Goal: Information Seeking & Learning: Check status

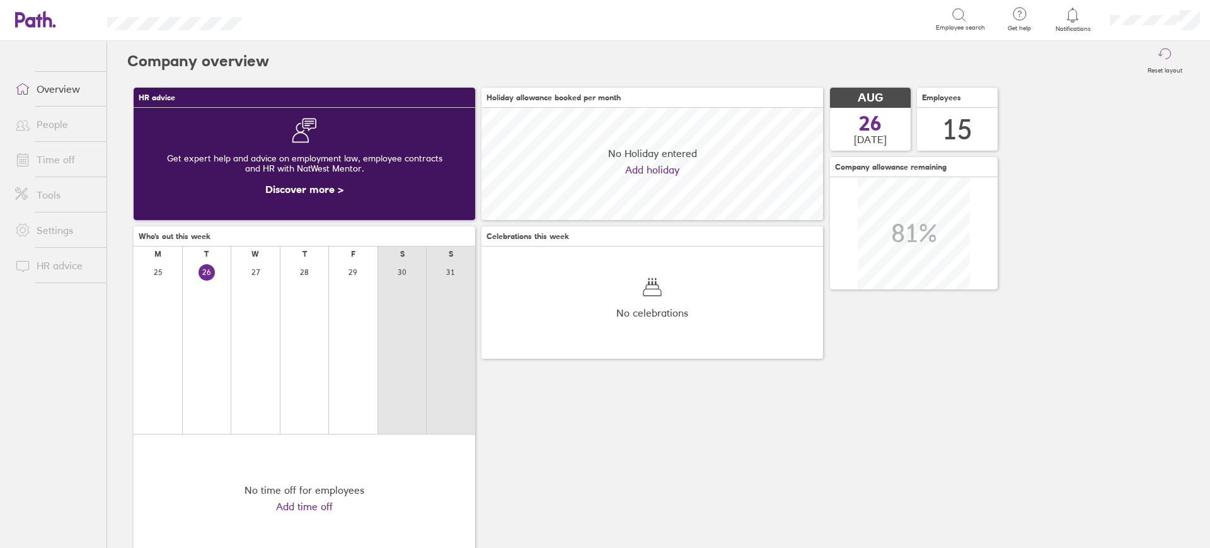
scroll to position [112, 342]
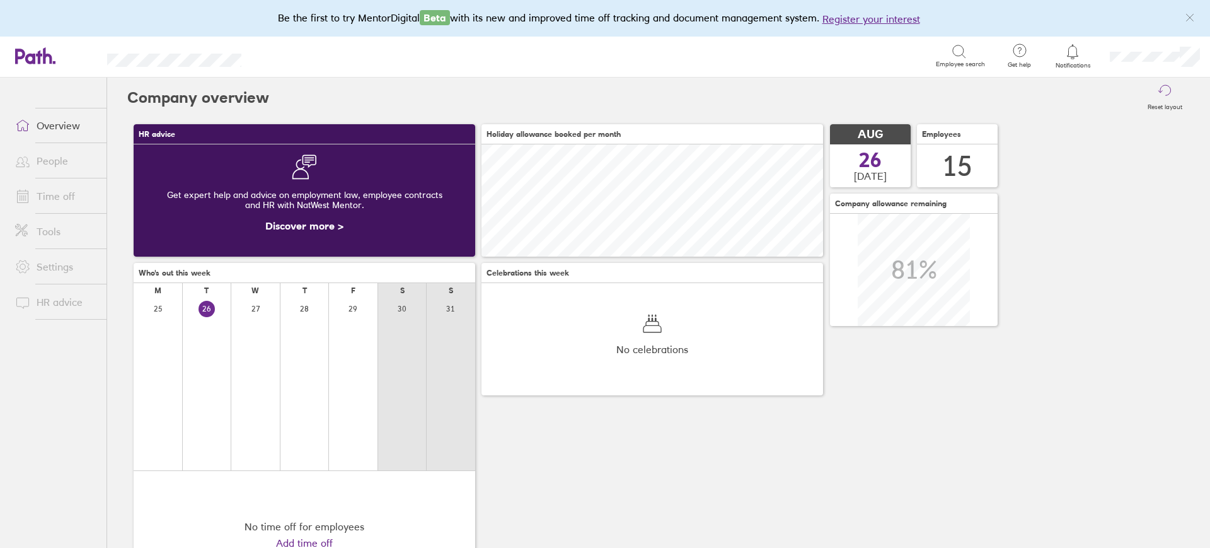
click at [62, 193] on link "Time off" at bounding box center [55, 195] width 101 height 25
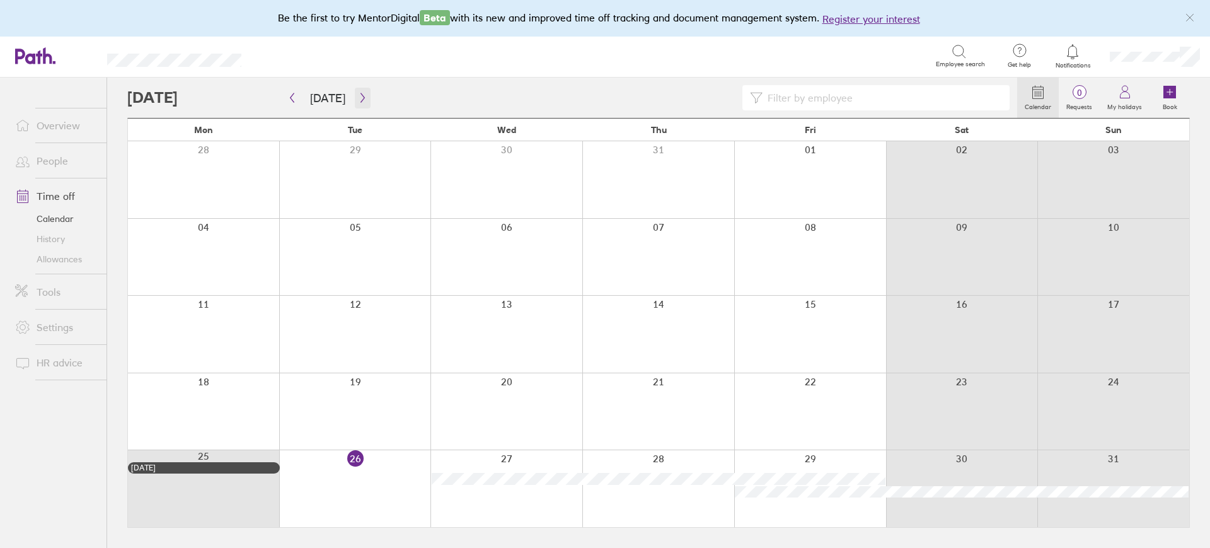
click at [361, 101] on icon "button" at bounding box center [362, 98] width 9 height 10
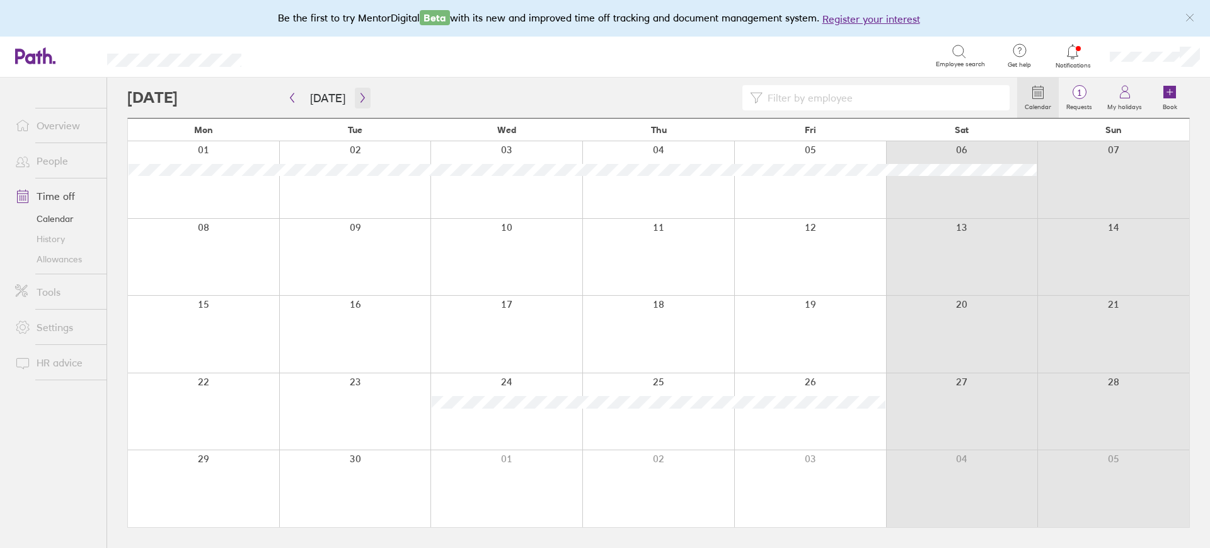
click at [360, 100] on icon "button" at bounding box center [362, 97] width 4 height 9
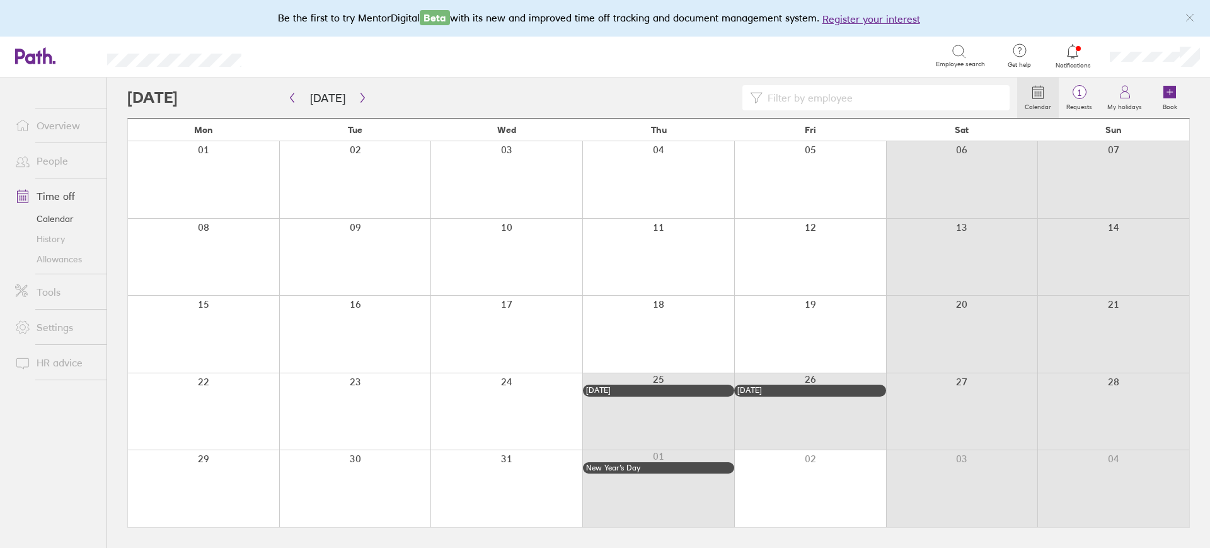
click at [223, 492] on div at bounding box center [203, 488] width 151 height 77
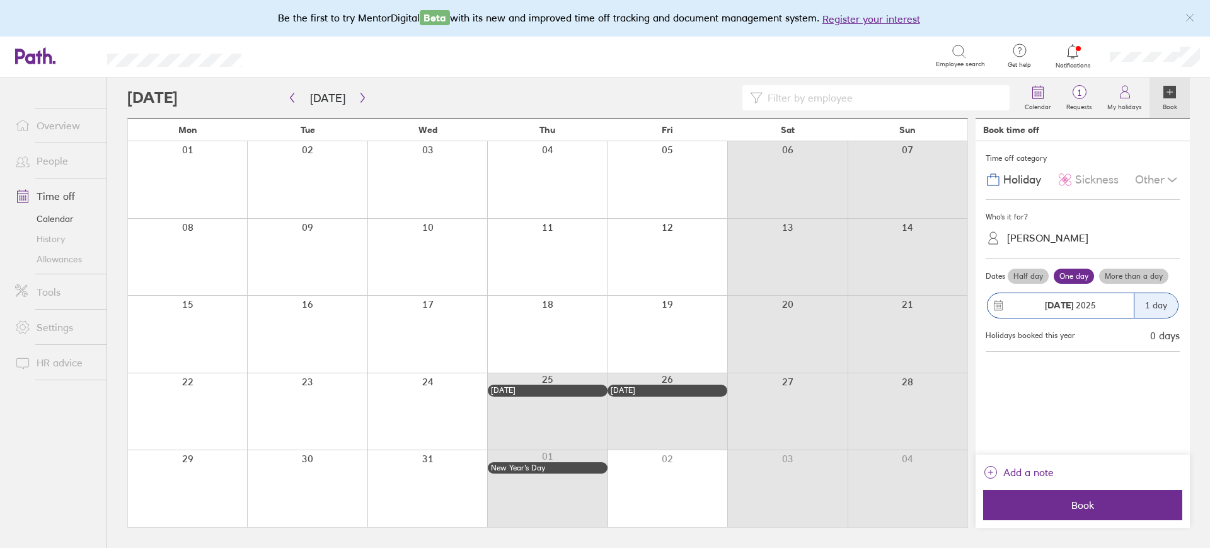
click at [224, 481] on div at bounding box center [187, 488] width 119 height 77
click at [1032, 234] on div "[PERSON_NAME]" at bounding box center [1047, 238] width 81 height 12
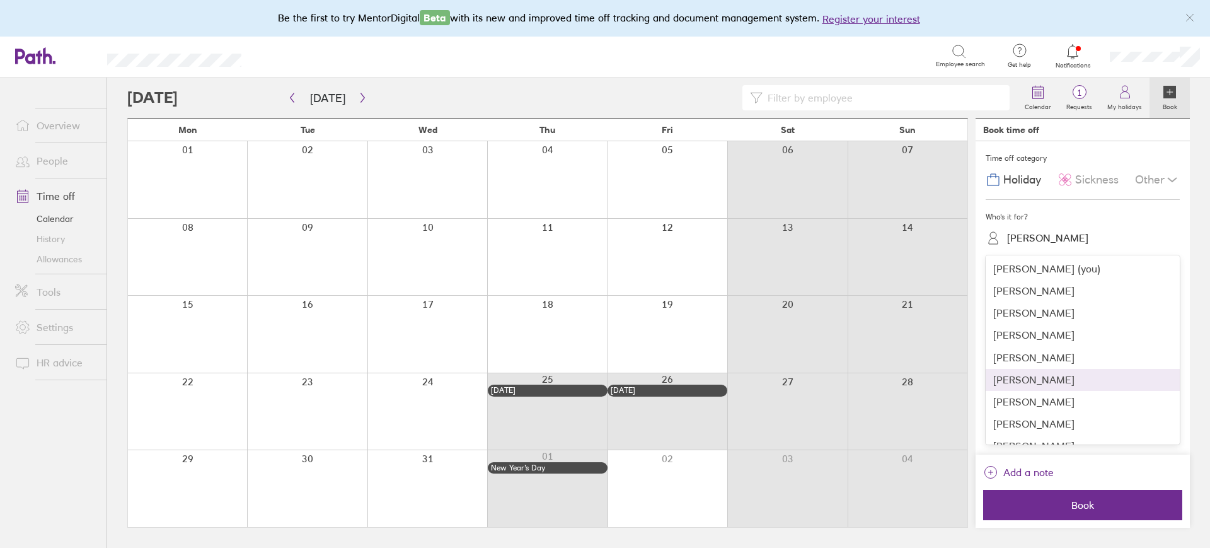
click at [1034, 380] on div "[PERSON_NAME]" at bounding box center [1083, 380] width 194 height 22
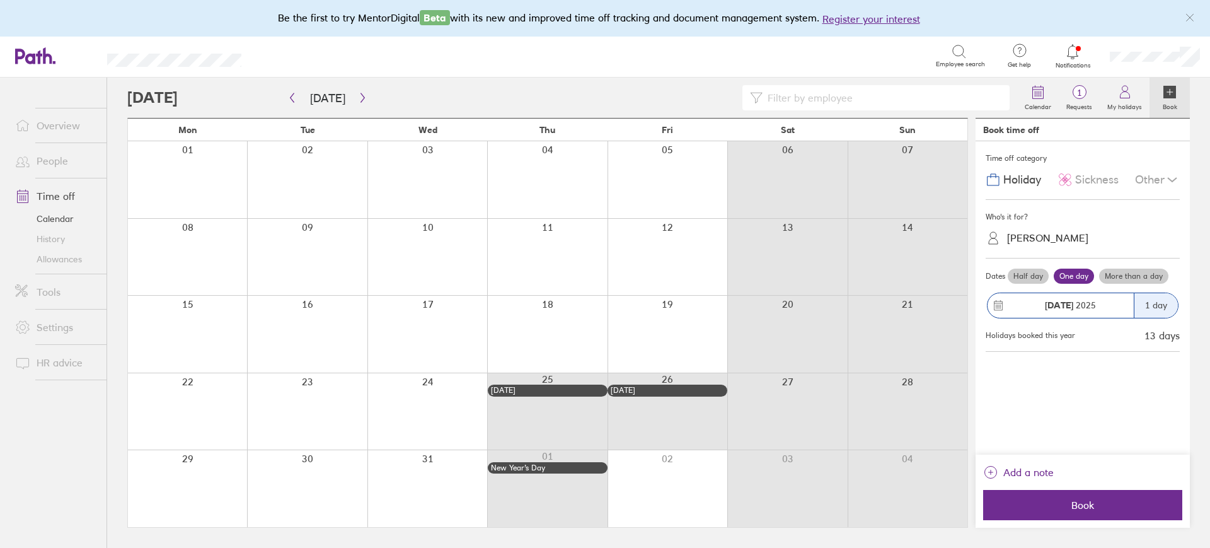
click at [376, 304] on div at bounding box center [427, 334] width 120 height 77
click at [1185, 11] on div at bounding box center [1190, 18] width 20 height 20
click at [52, 166] on link "People" at bounding box center [55, 160] width 101 height 25
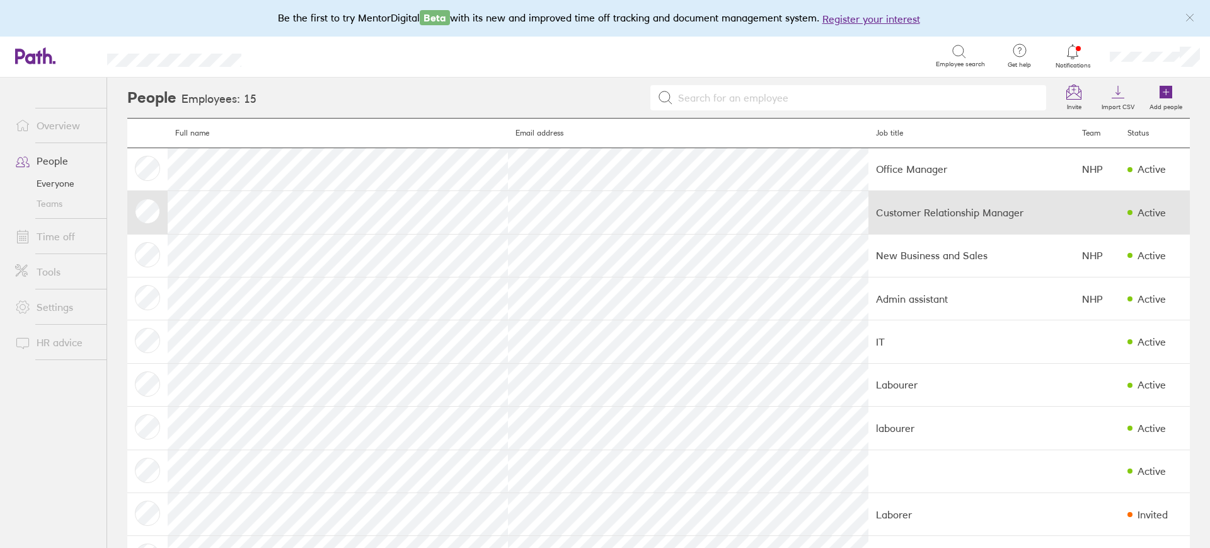
scroll to position [236, 0]
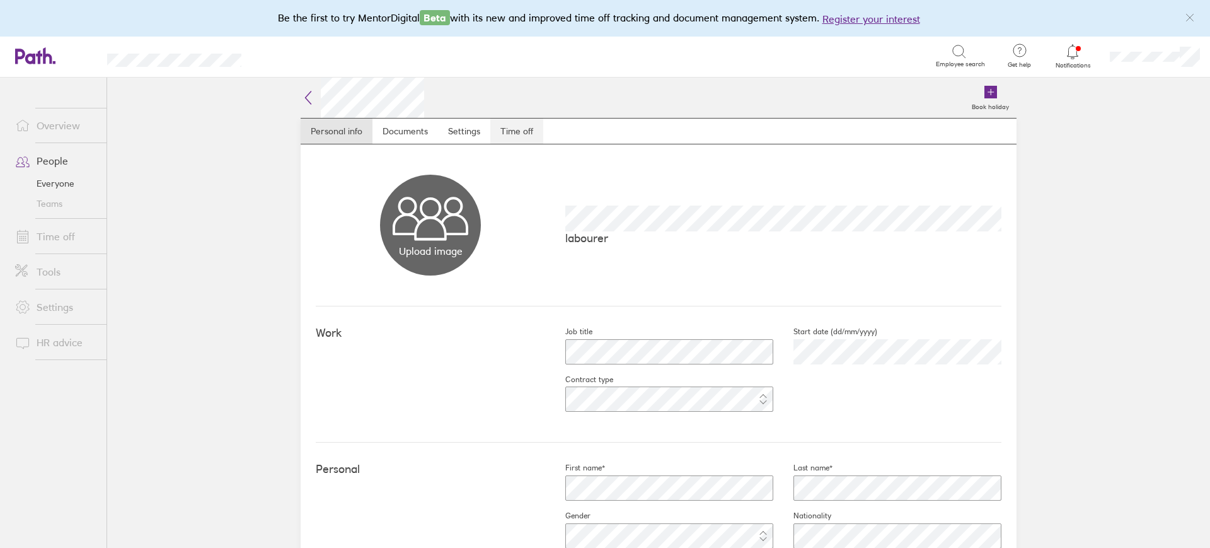
click at [518, 127] on link "Time off" at bounding box center [516, 130] width 53 height 25
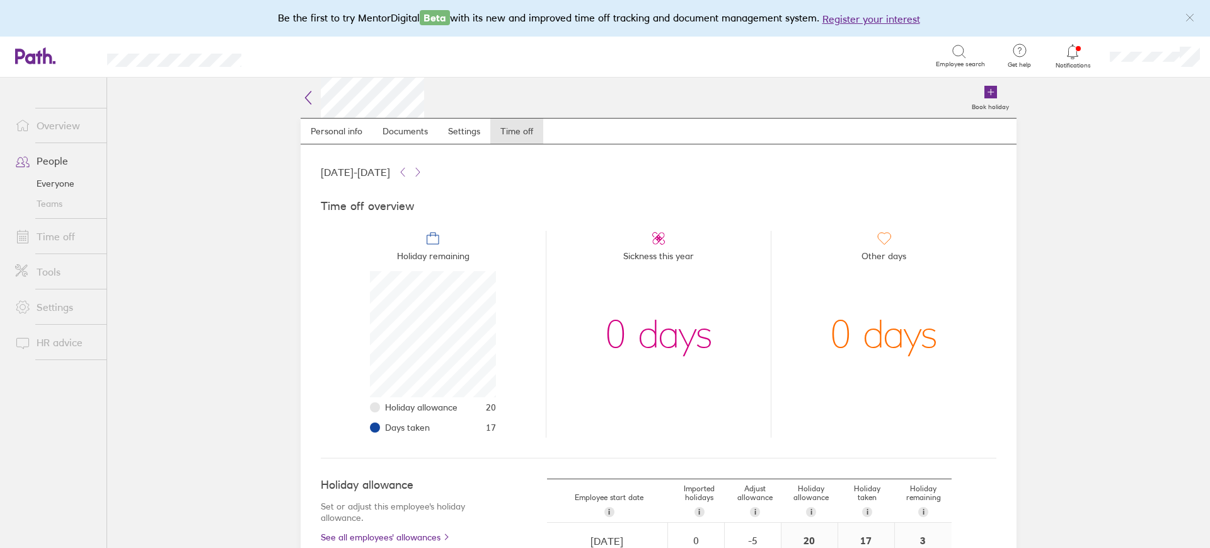
scroll to position [156, 0]
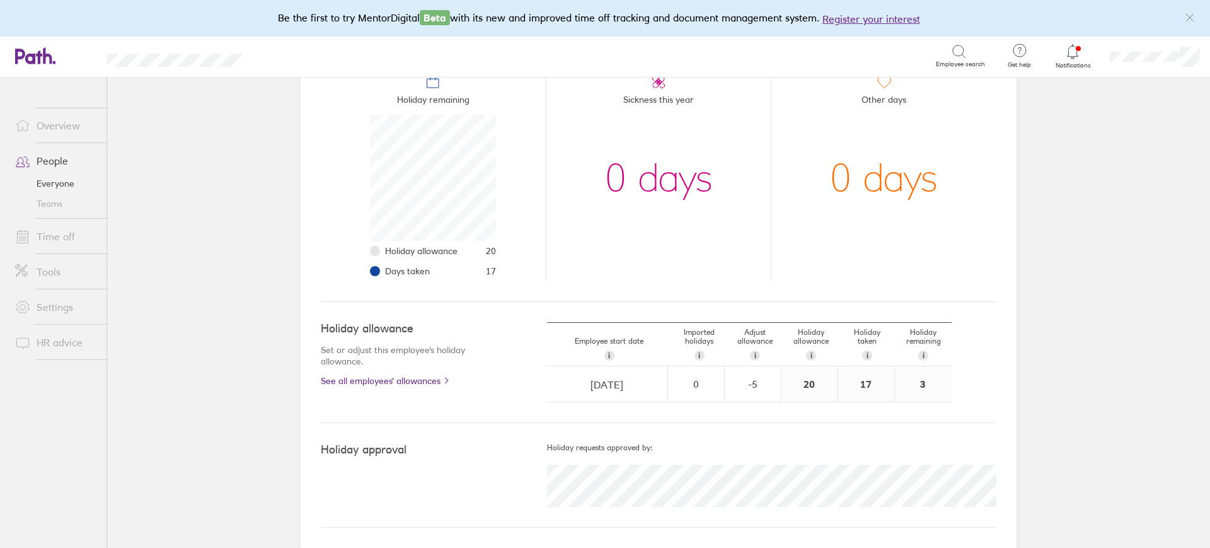
click at [38, 163] on link "People" at bounding box center [55, 160] width 101 height 25
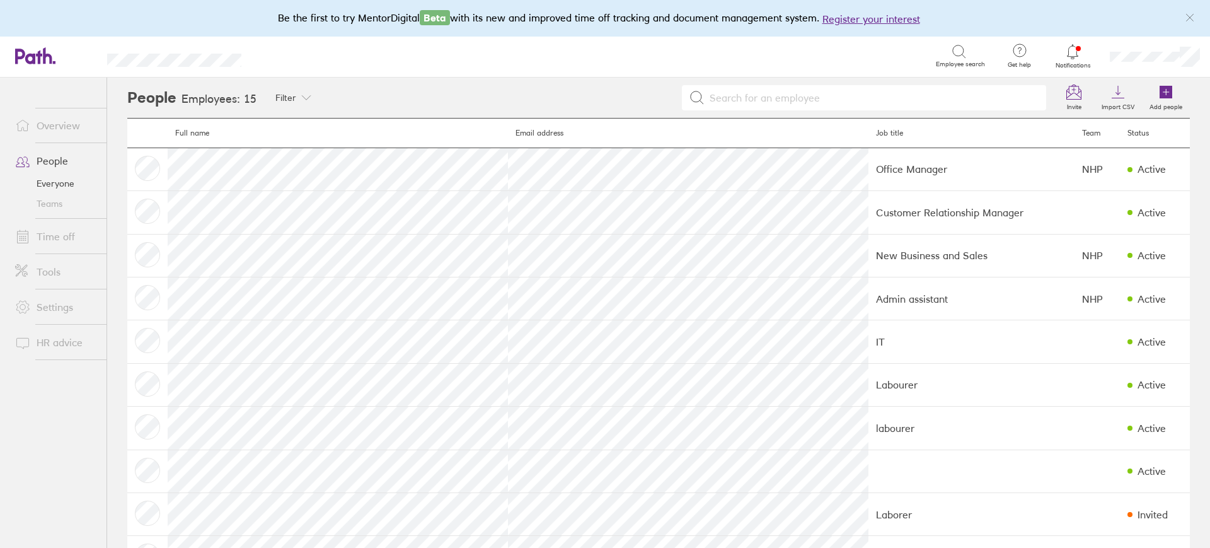
click at [64, 234] on link "Time off" at bounding box center [55, 236] width 101 height 25
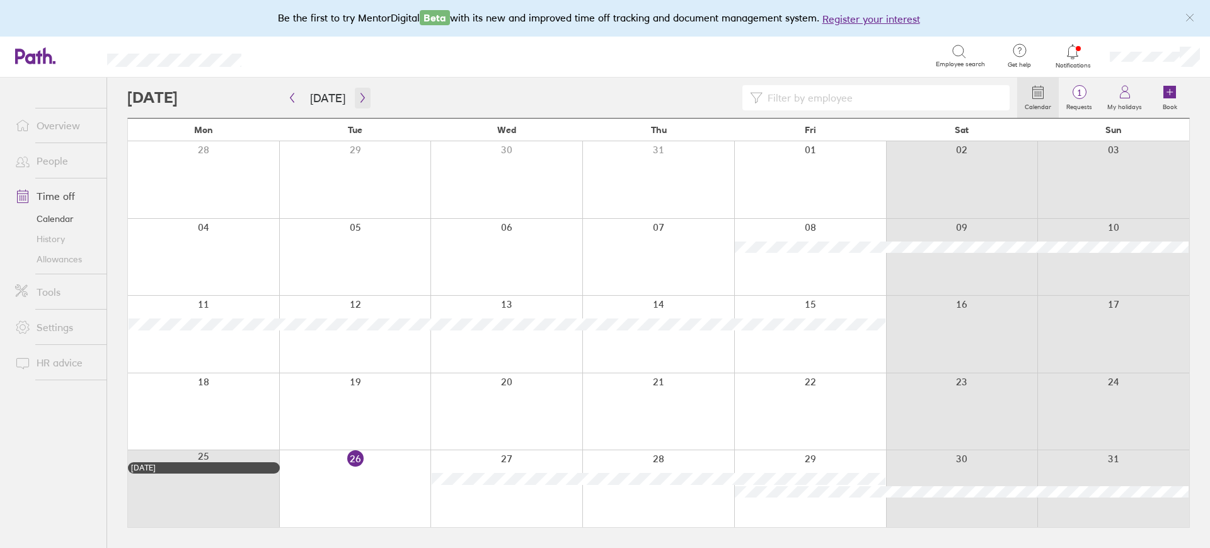
click at [359, 100] on icon "button" at bounding box center [362, 98] width 9 height 10
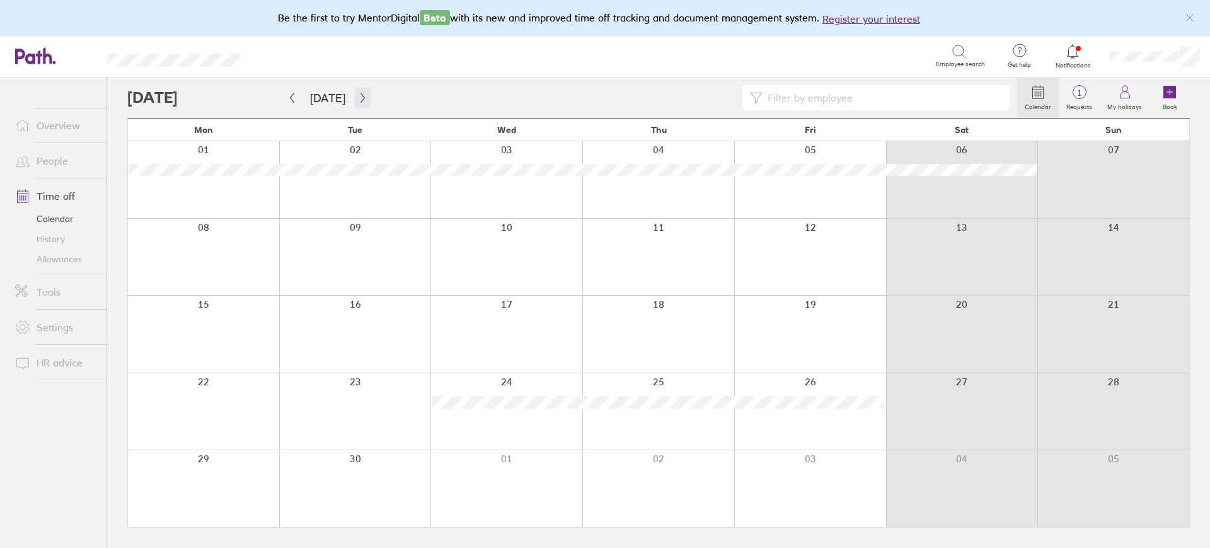
click at [359, 94] on icon "button" at bounding box center [362, 98] width 9 height 10
click at [59, 192] on link "Time off" at bounding box center [55, 195] width 101 height 25
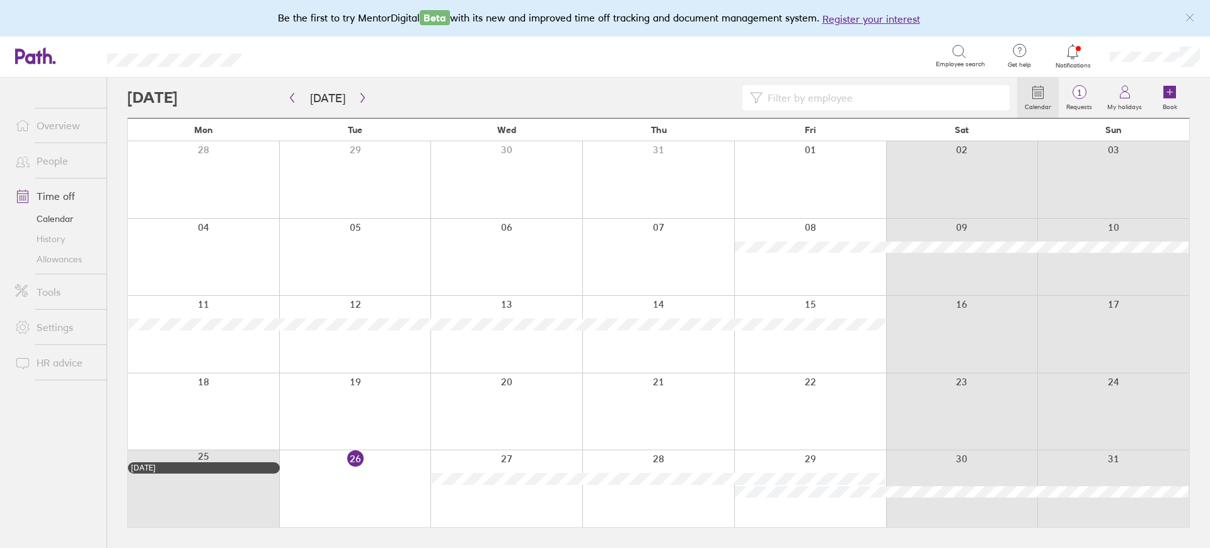
click at [55, 160] on link "People" at bounding box center [55, 160] width 101 height 25
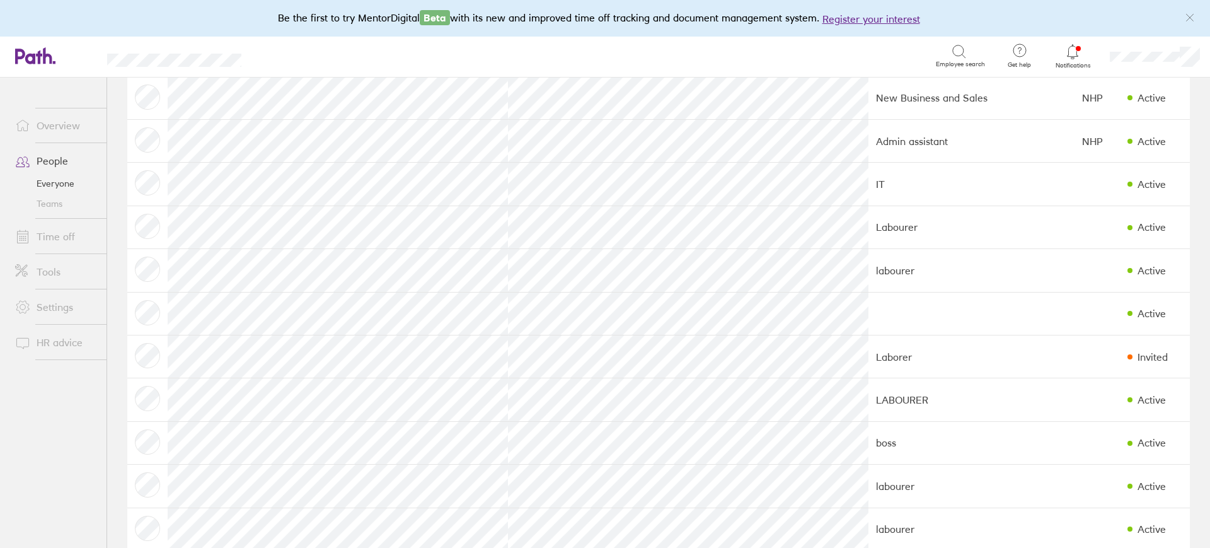
scroll to position [267, 0]
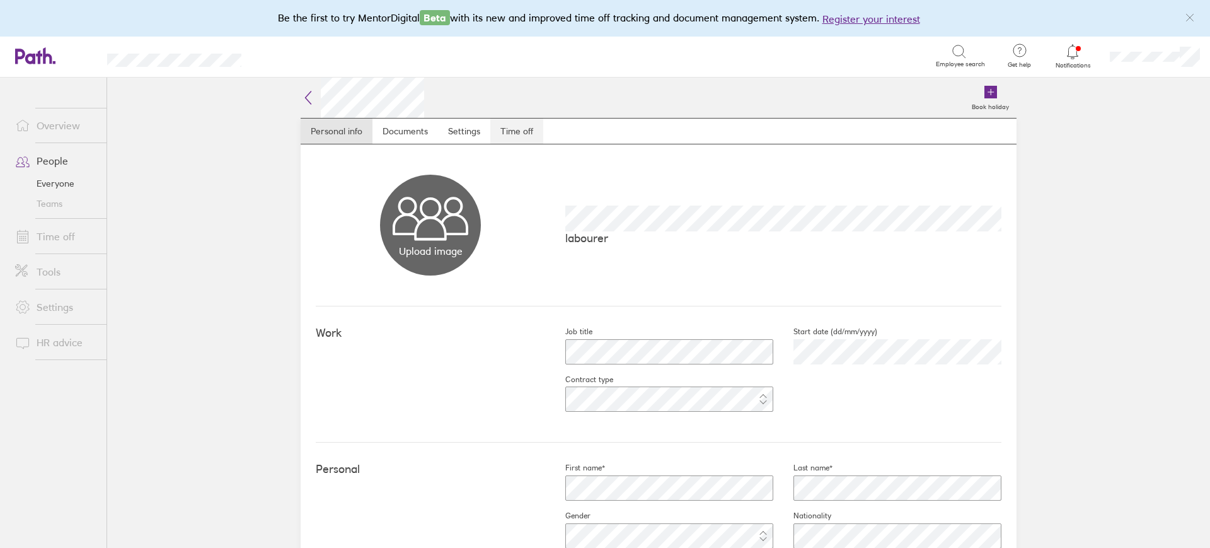
click at [521, 130] on link "Time off" at bounding box center [516, 130] width 53 height 25
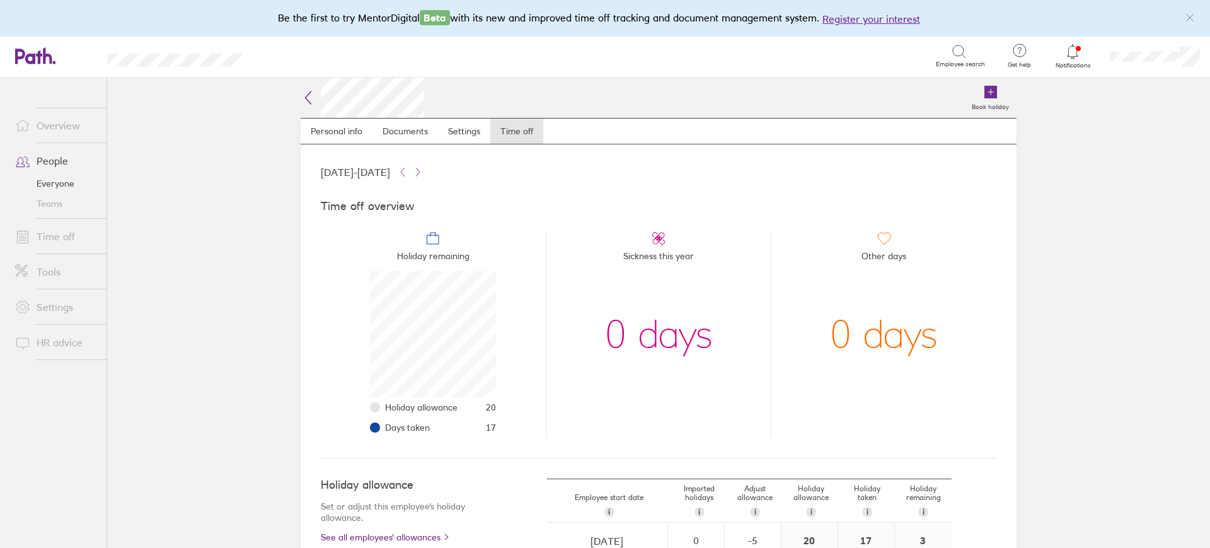
scroll to position [156, 0]
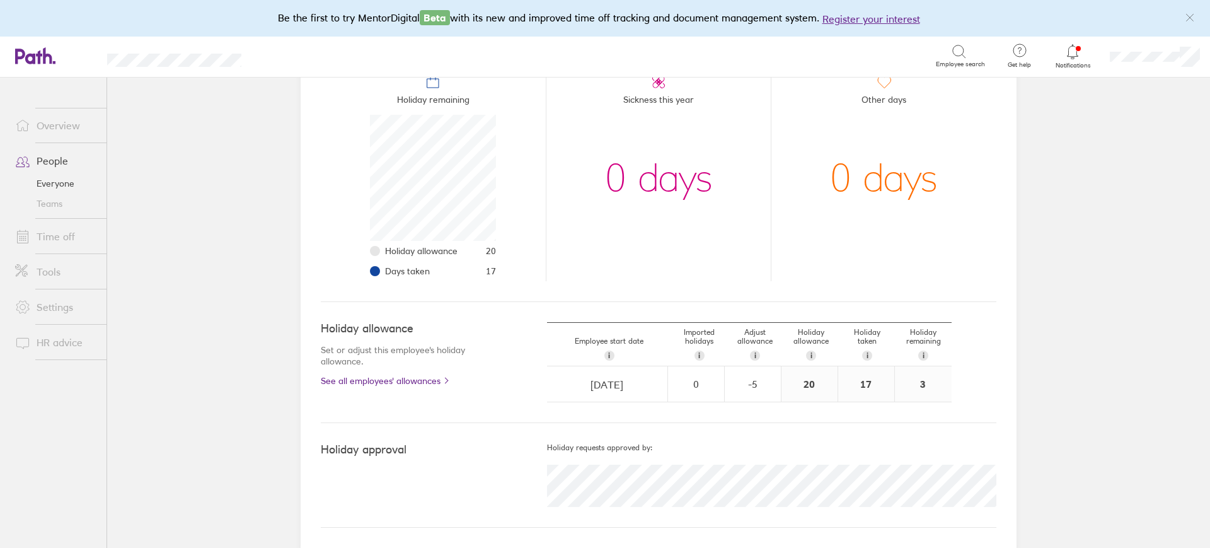
click at [49, 158] on link "People" at bounding box center [55, 160] width 101 height 25
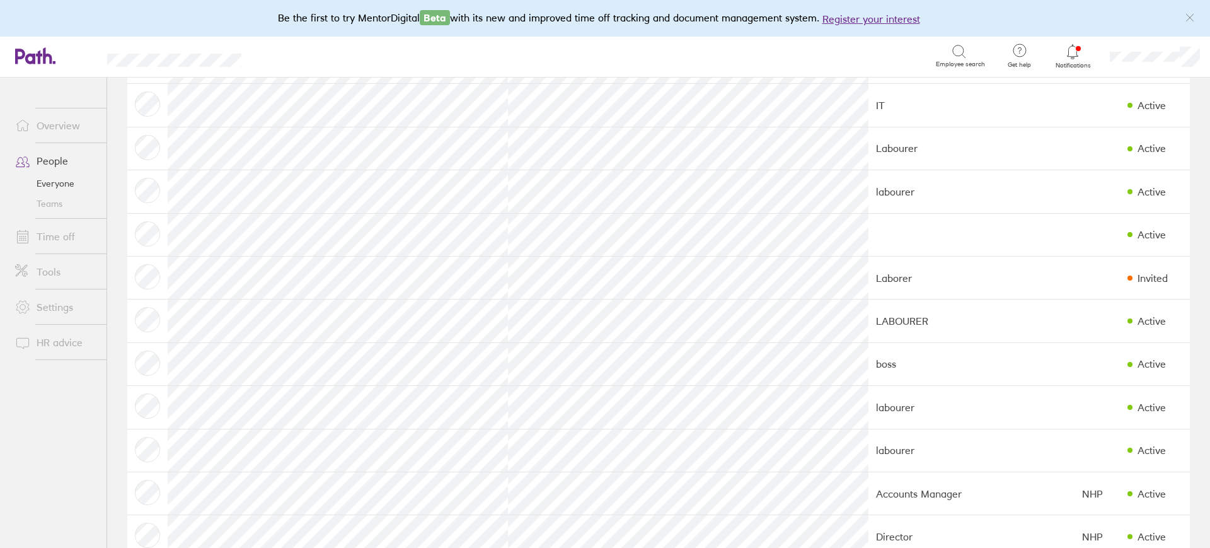
scroll to position [267, 0]
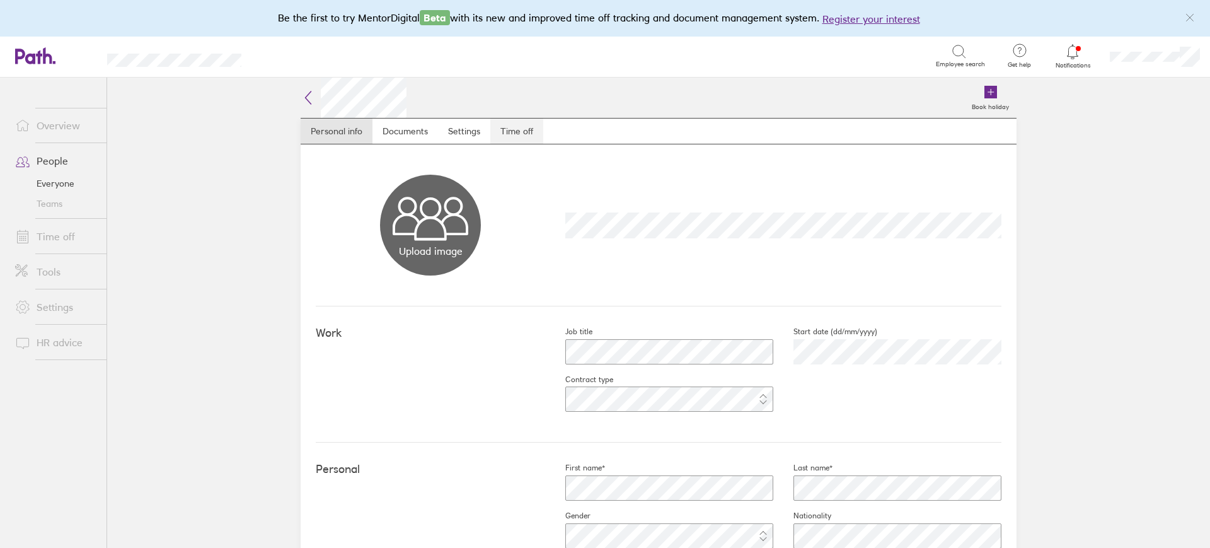
click at [509, 128] on link "Time off" at bounding box center [516, 130] width 53 height 25
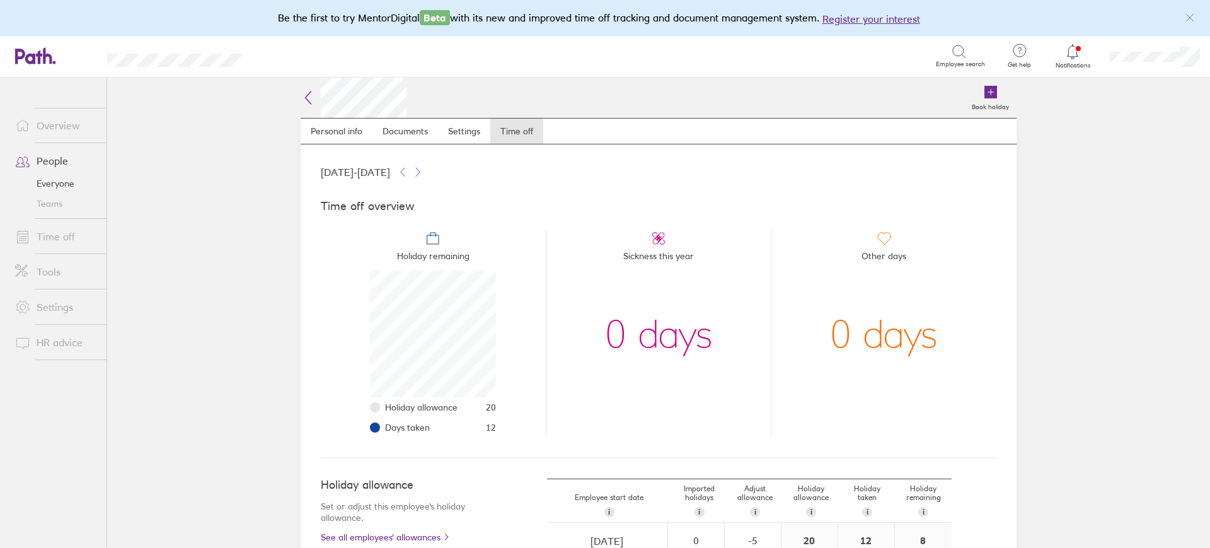
scroll to position [156, 0]
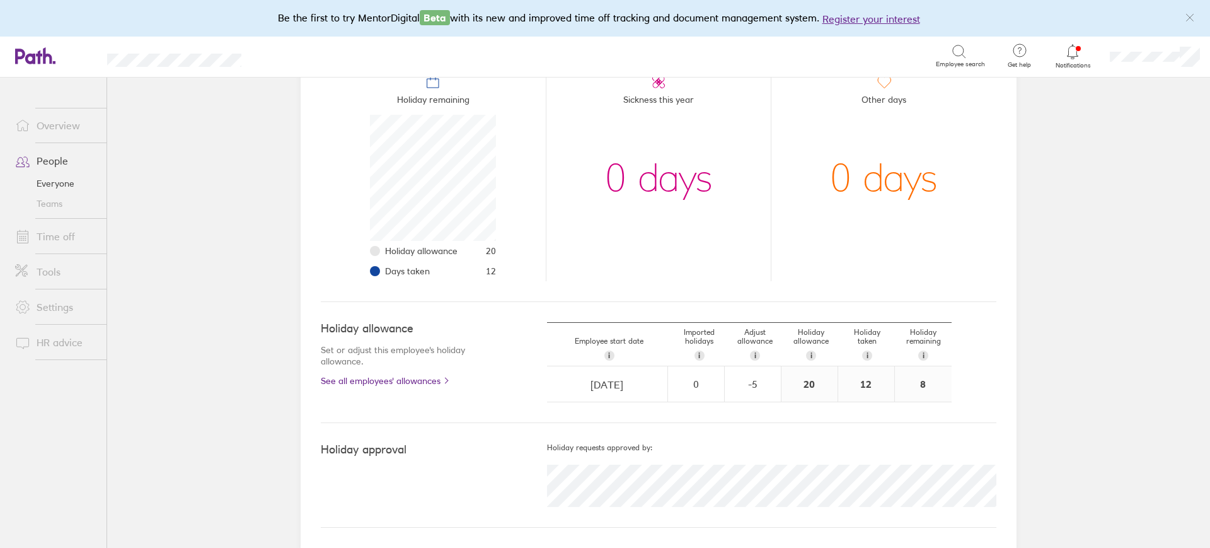
click at [54, 236] on link "Time off" at bounding box center [55, 236] width 101 height 25
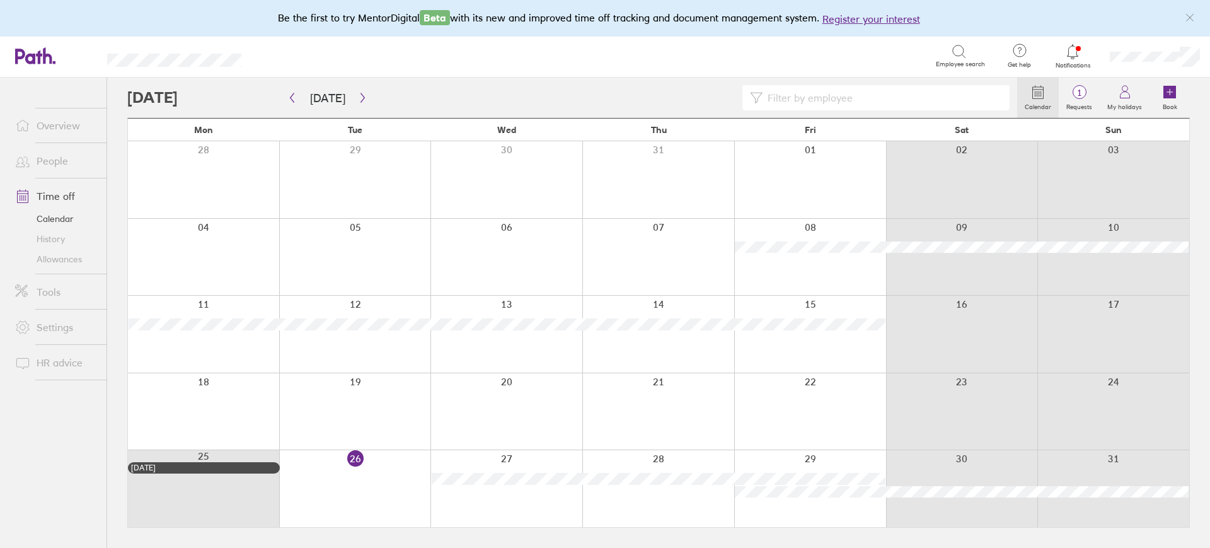
click at [54, 165] on link "People" at bounding box center [55, 160] width 101 height 25
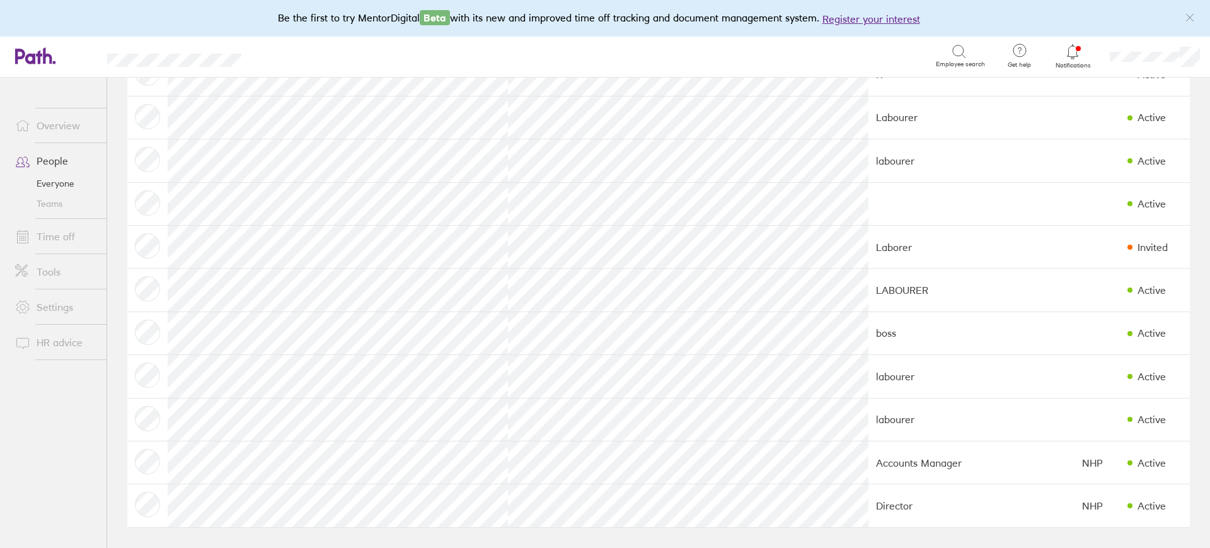
scroll to position [188, 0]
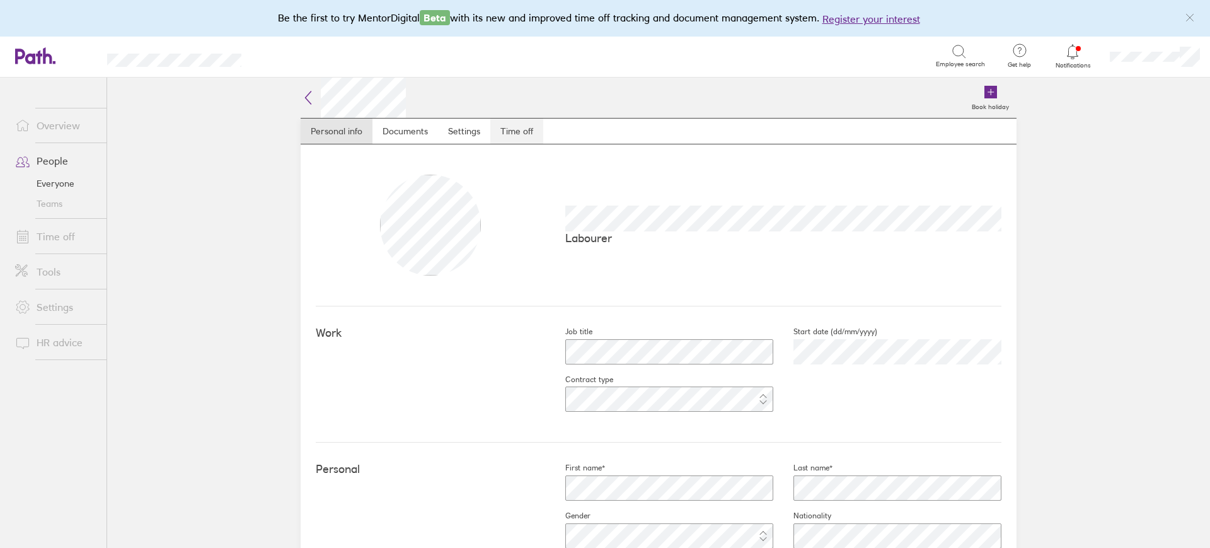
click at [515, 138] on link "Time off" at bounding box center [516, 130] width 53 height 25
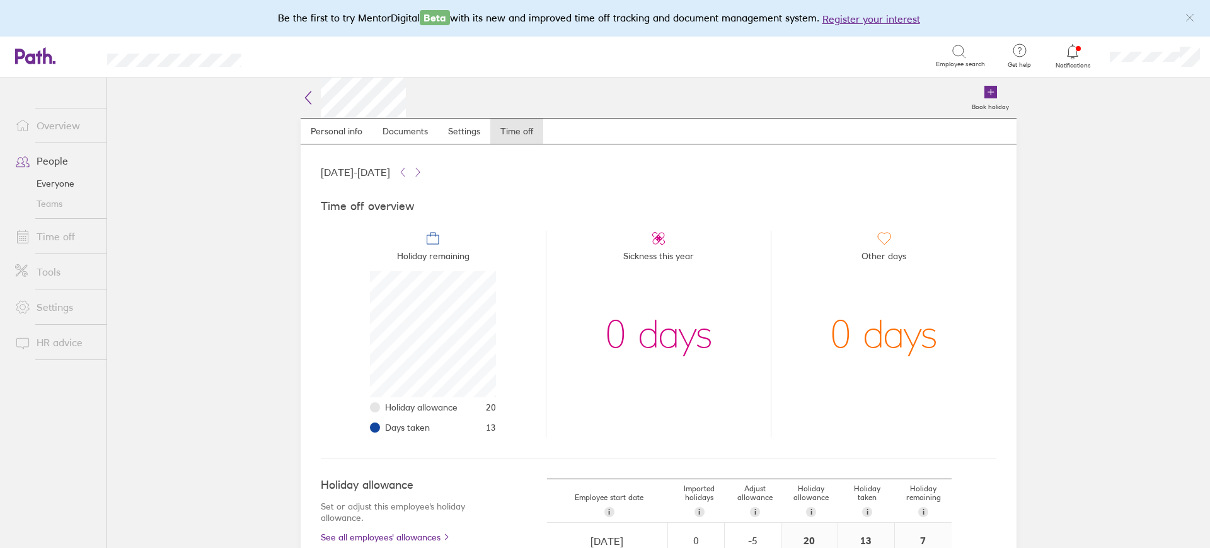
scroll to position [156, 0]
